Goal: Browse casually

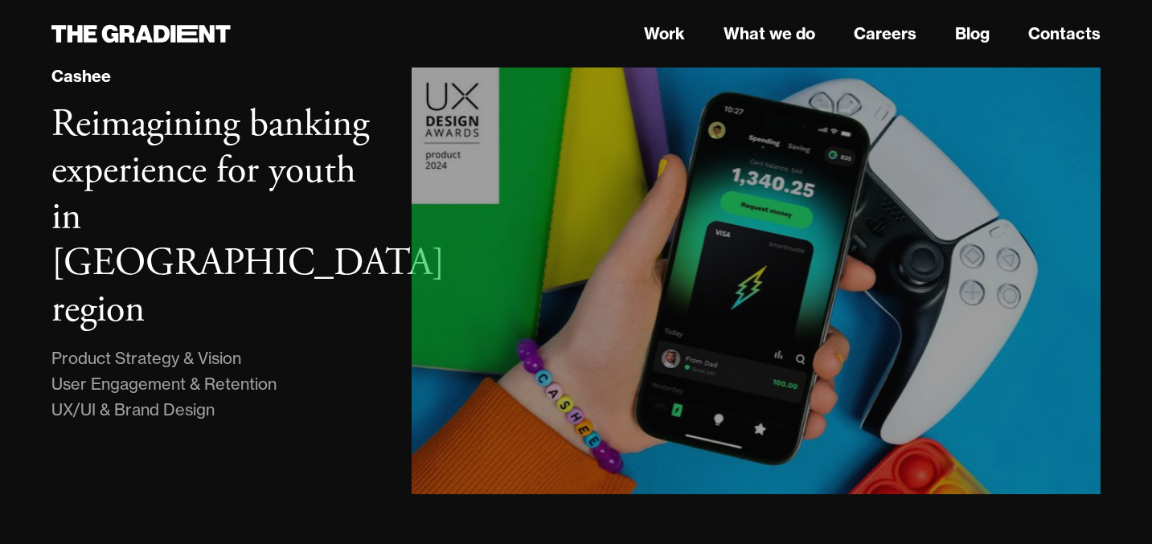
scroll to position [995, 0]
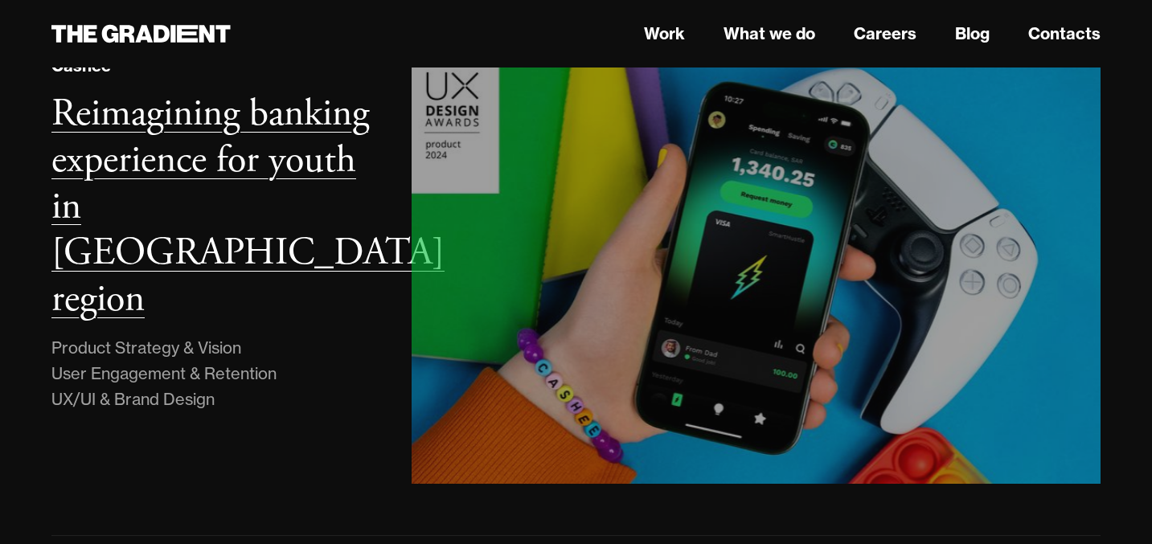
click at [240, 125] on h3 "Reimagining banking experience for youth in [GEOGRAPHIC_DATA] region" at bounding box center [247, 206] width 393 height 234
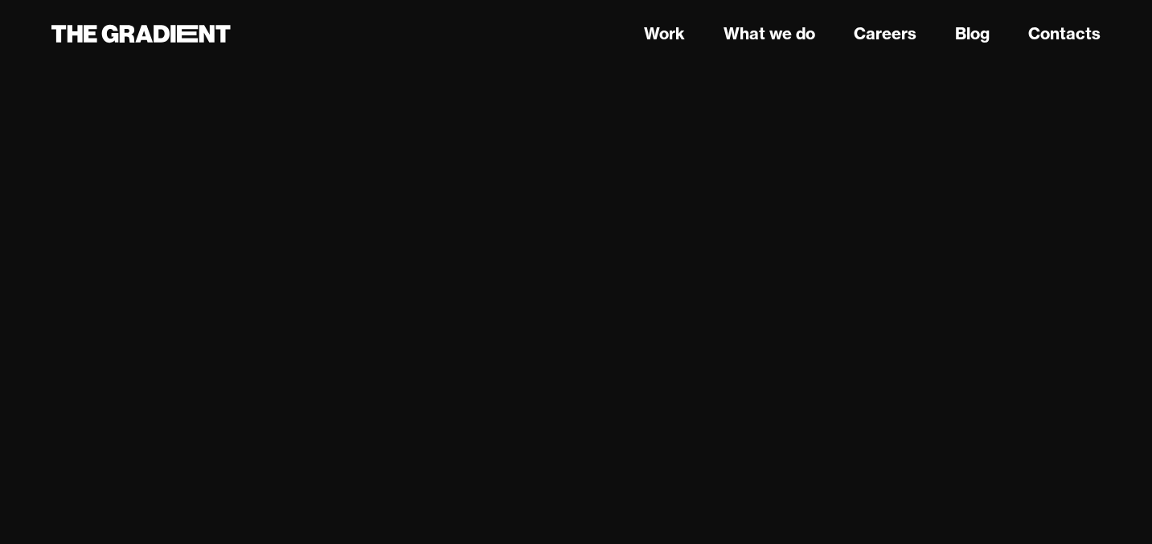
scroll to position [15197, 0]
click at [660, 25] on link "Work" at bounding box center [664, 34] width 41 height 24
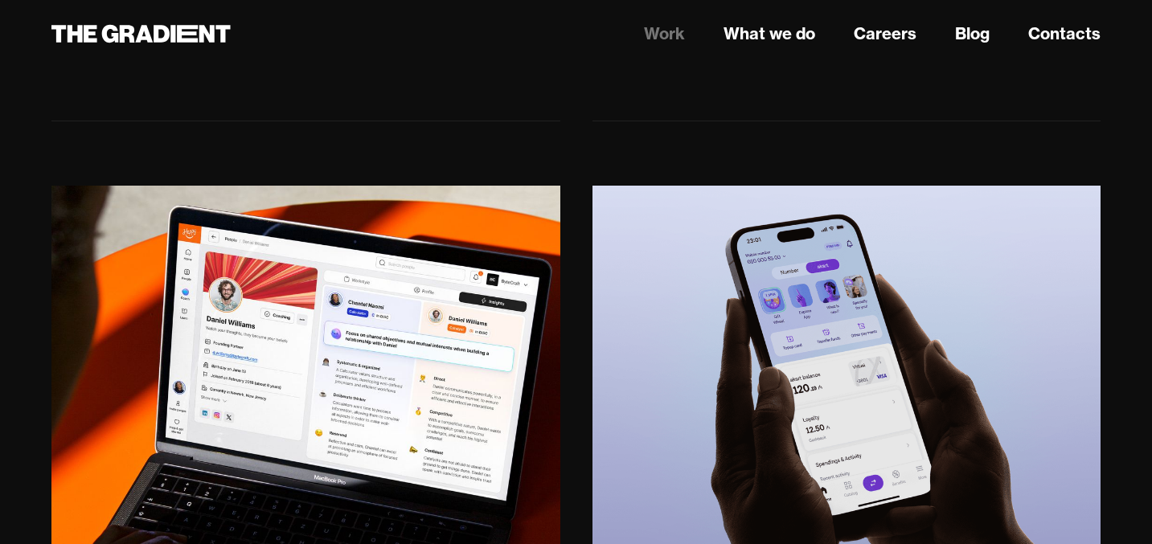
scroll to position [864, 0]
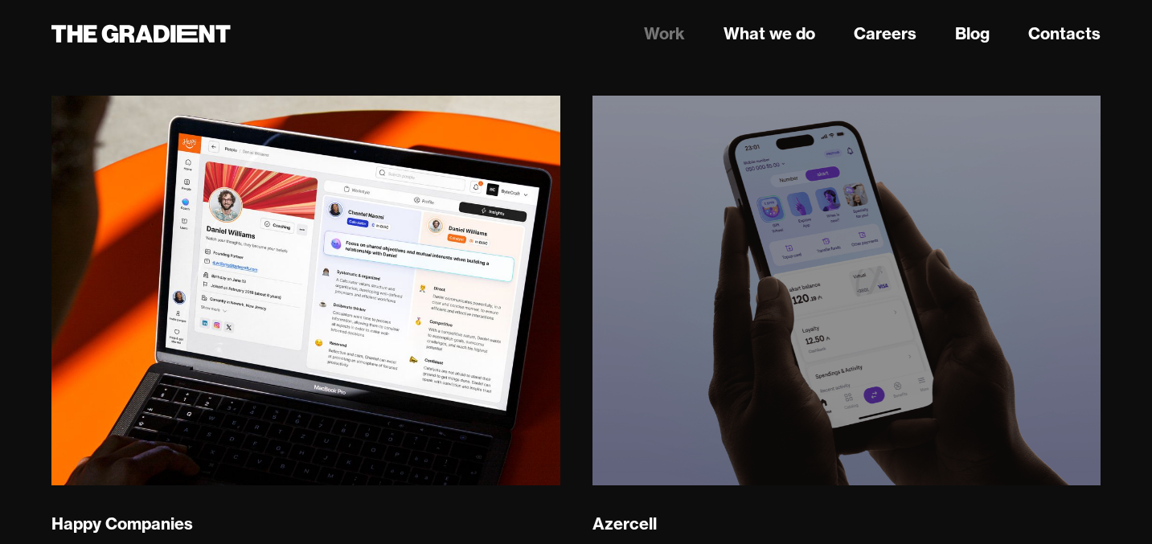
click at [753, 257] on img at bounding box center [846, 291] width 519 height 398
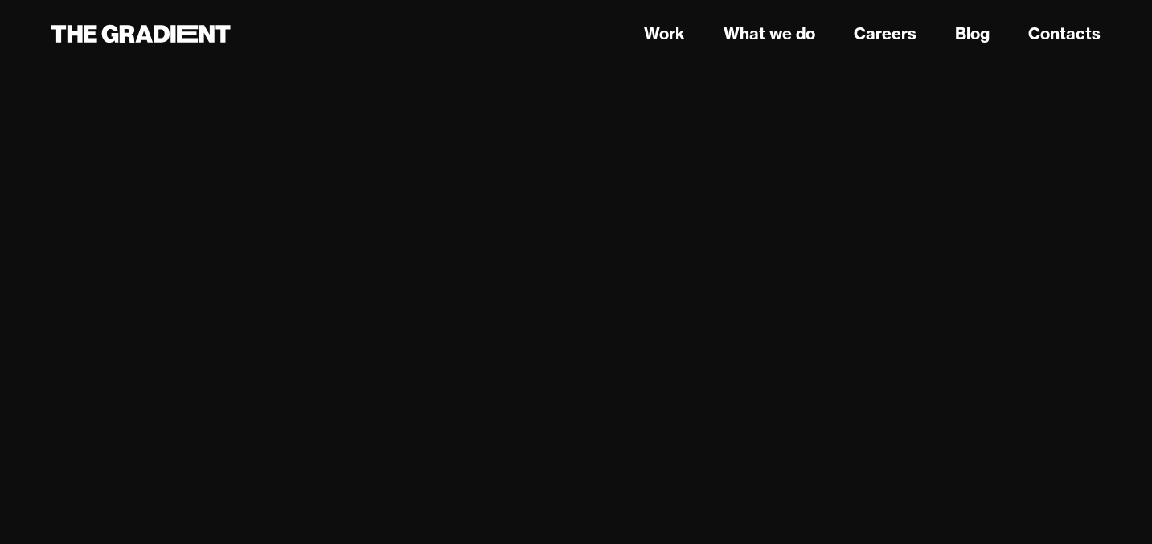
scroll to position [2325, 0]
